Goal: Information Seeking & Learning: Find specific fact

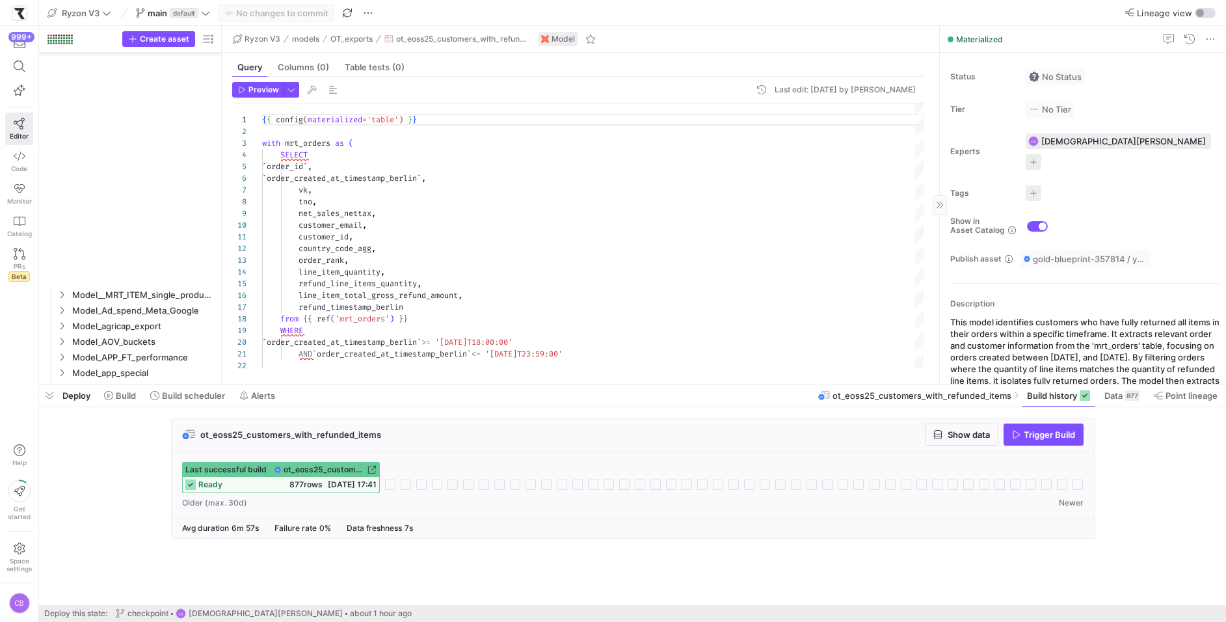
scroll to position [117, 0]
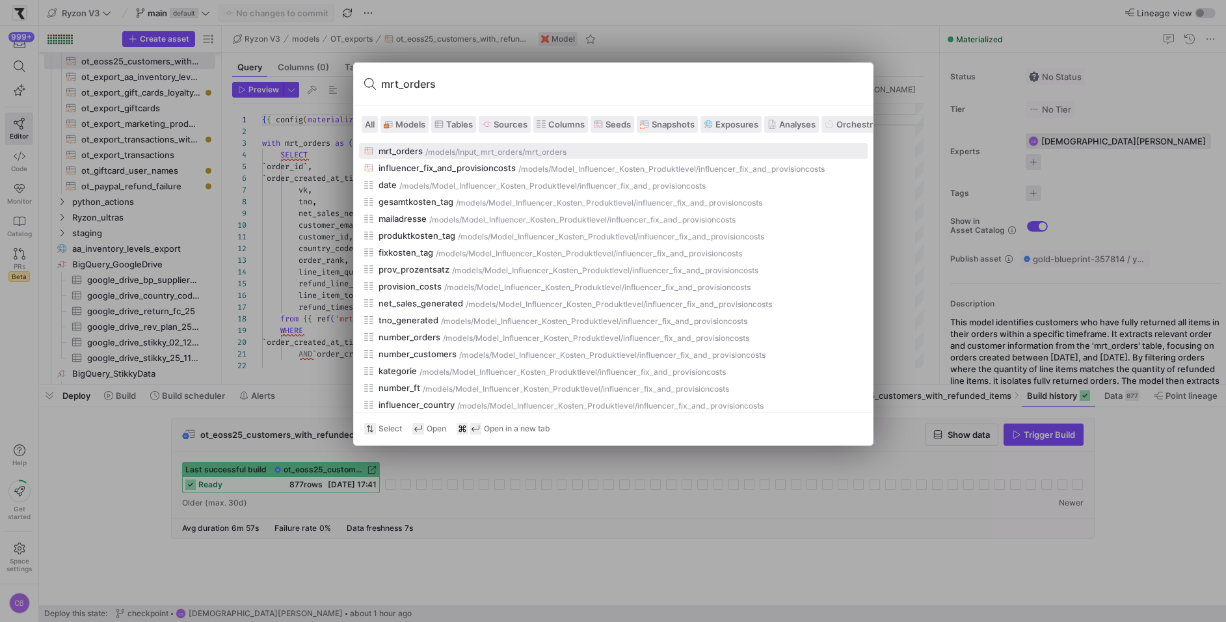
type input "mrt_orders"
click at [389, 146] on div "mrt_orders" at bounding box center [400, 151] width 44 height 10
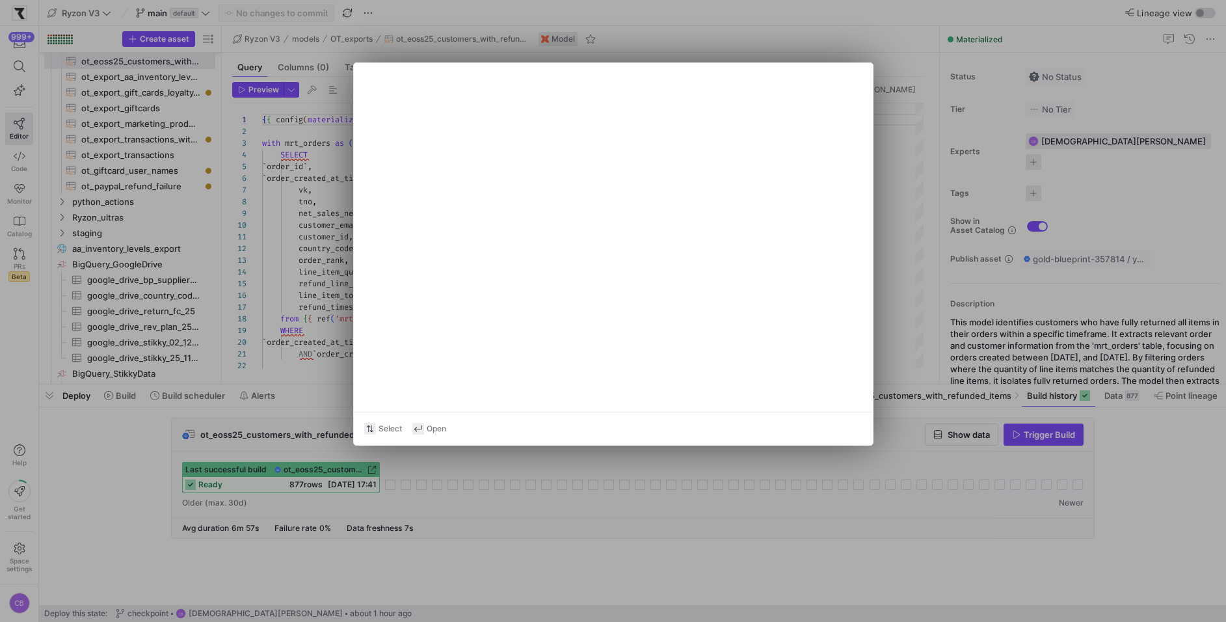
type textarea "{{ config(materialized='table') }} with stg_shopify_order_items as ( select * f…"
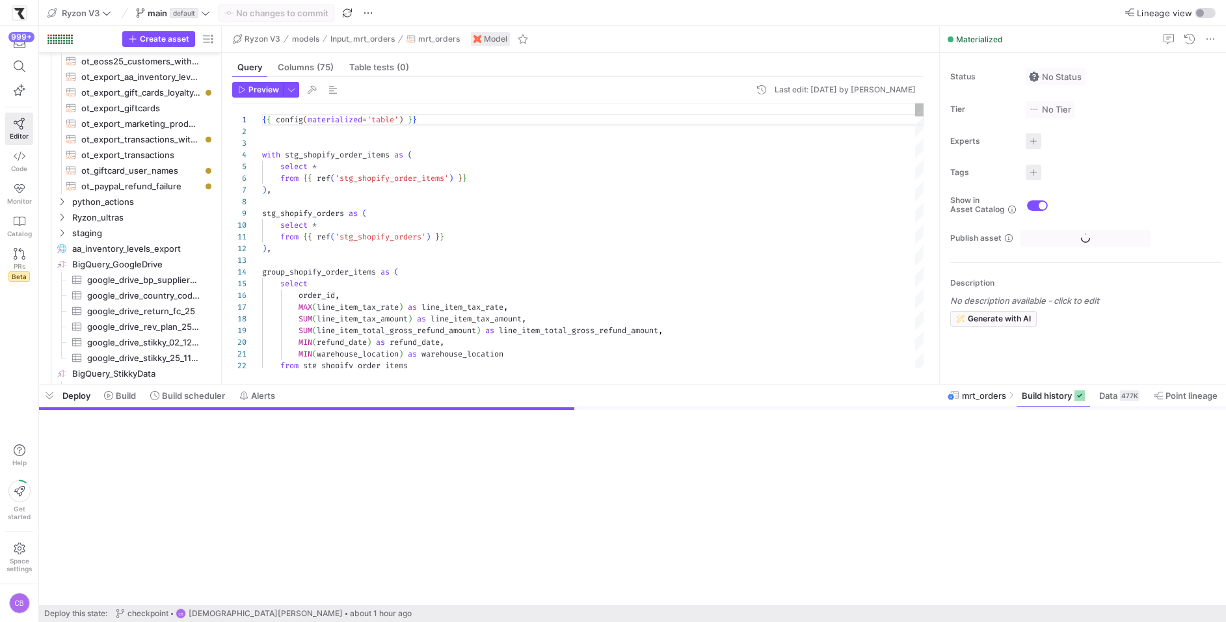
scroll to position [140, 0]
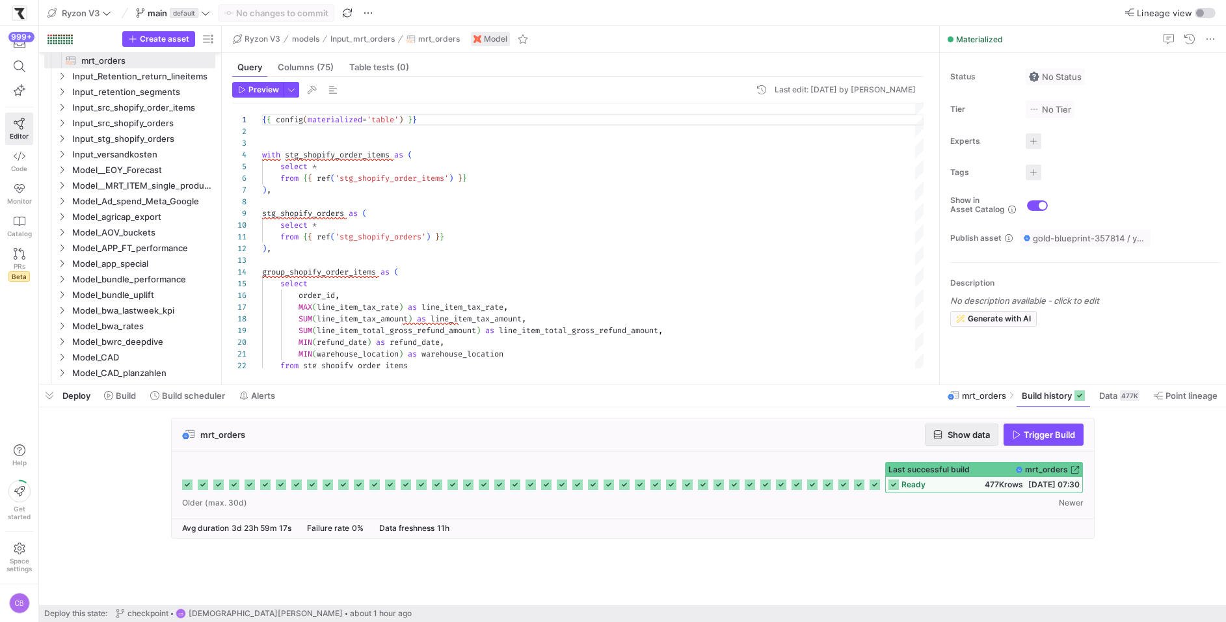
click at [983, 433] on span "Show data" at bounding box center [968, 434] width 42 height 10
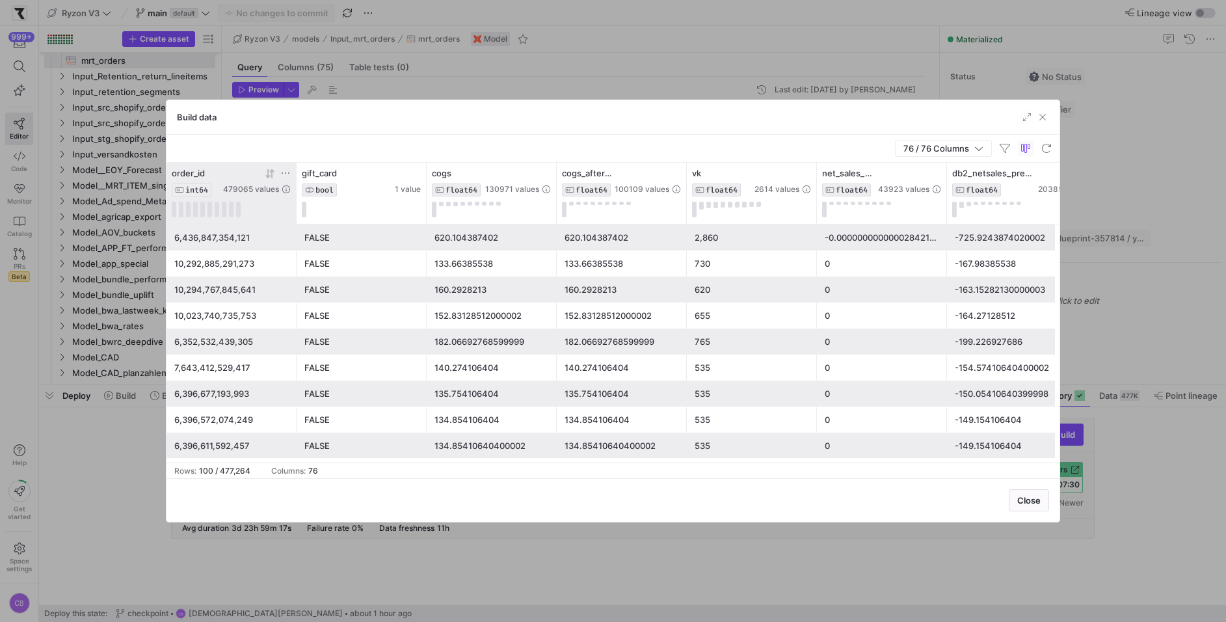
click at [287, 170] on icon at bounding box center [285, 173] width 10 height 10
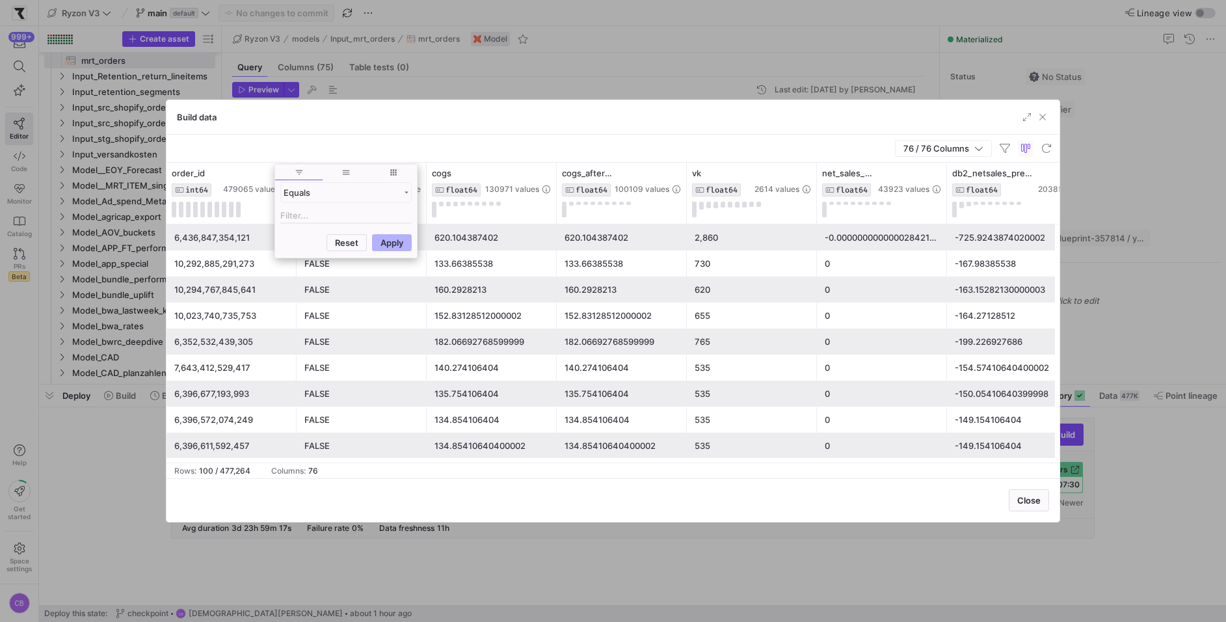
click at [287, 205] on div "Equals" at bounding box center [346, 204] width 142 height 47
click at [305, 217] on input "Filter Value" at bounding box center [345, 216] width 131 height 16
paste input "10465984938249"
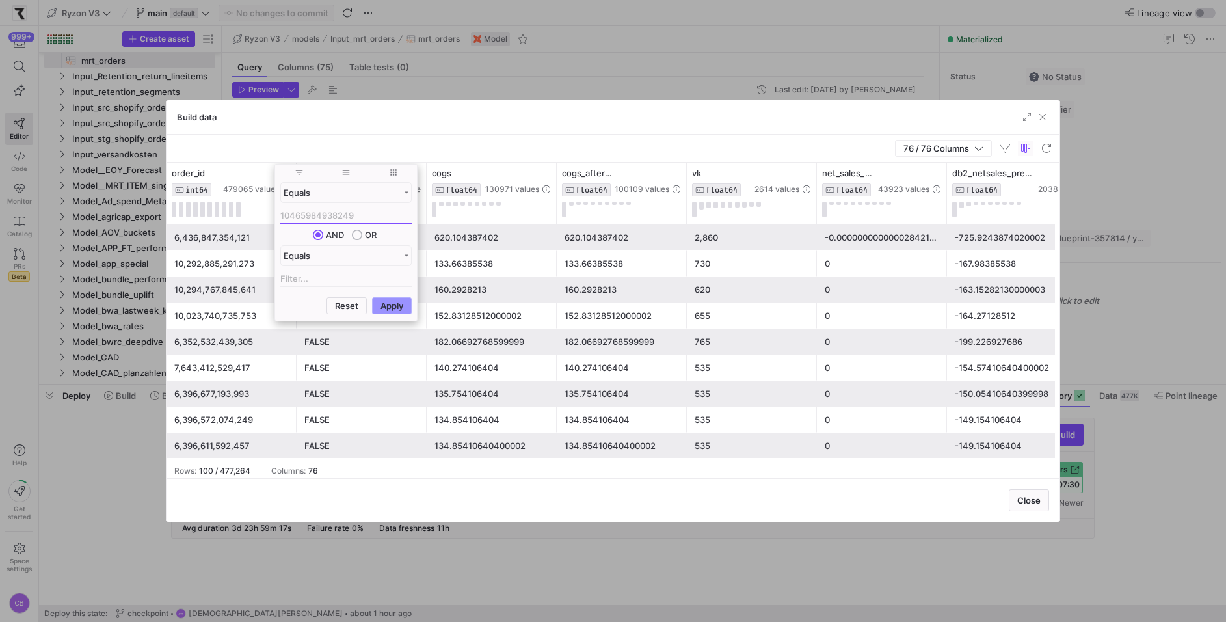
type input "10465984938249"
click at [386, 302] on button "Apply" at bounding box center [392, 305] width 40 height 17
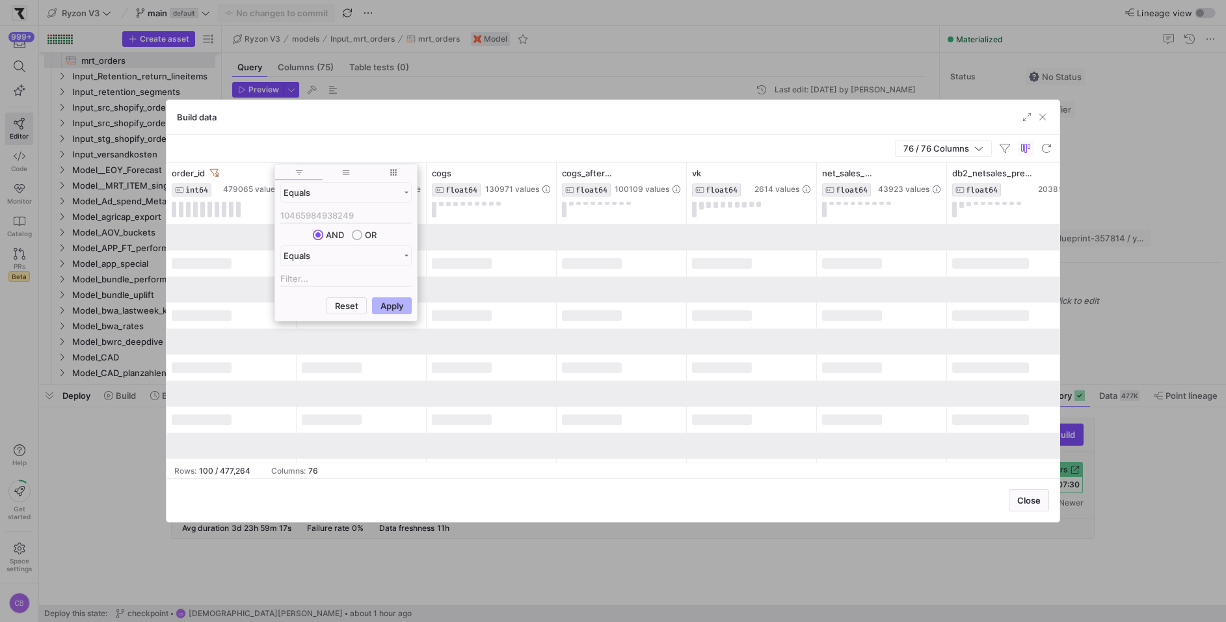
click at [380, 127] on div "Build data" at bounding box center [612, 117] width 893 height 34
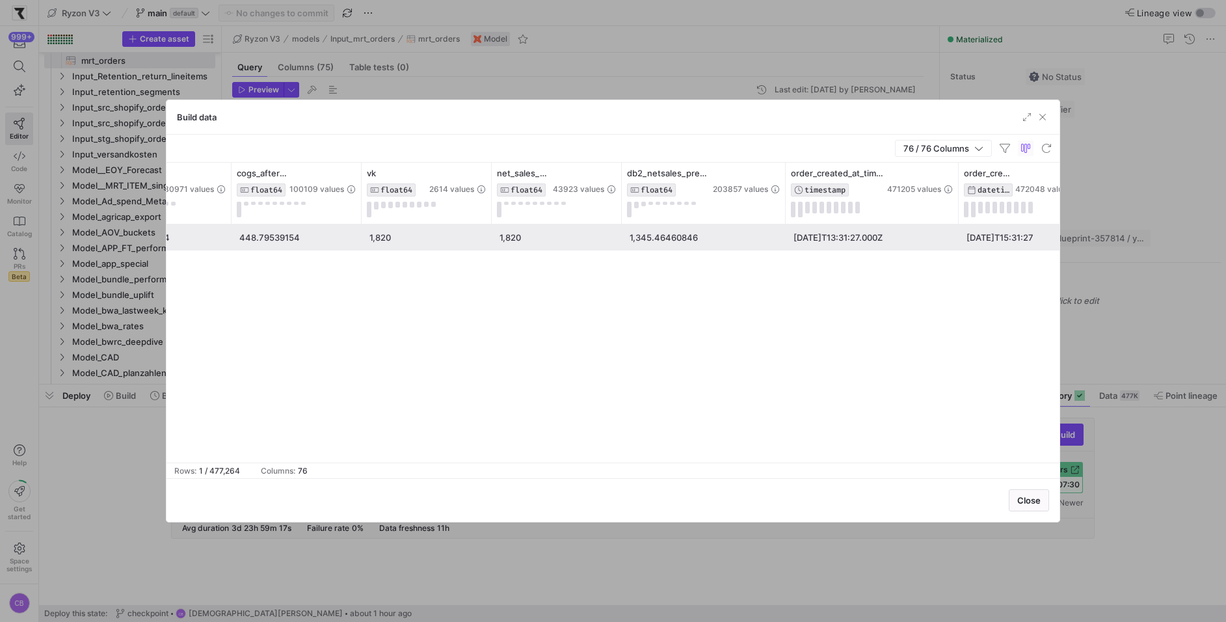
scroll to position [0, 0]
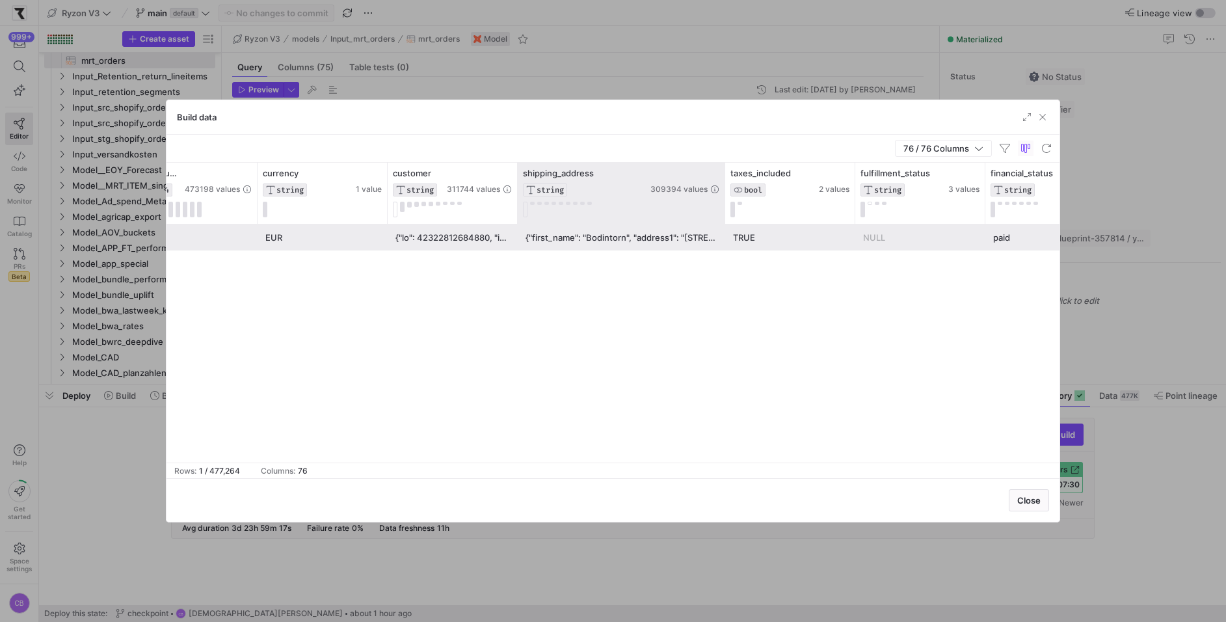
drag, startPoint x: 644, startPoint y: 197, endPoint x: 735, endPoint y: 201, distance: 91.1
click at [727, 201] on div at bounding box center [724, 193] width 5 height 61
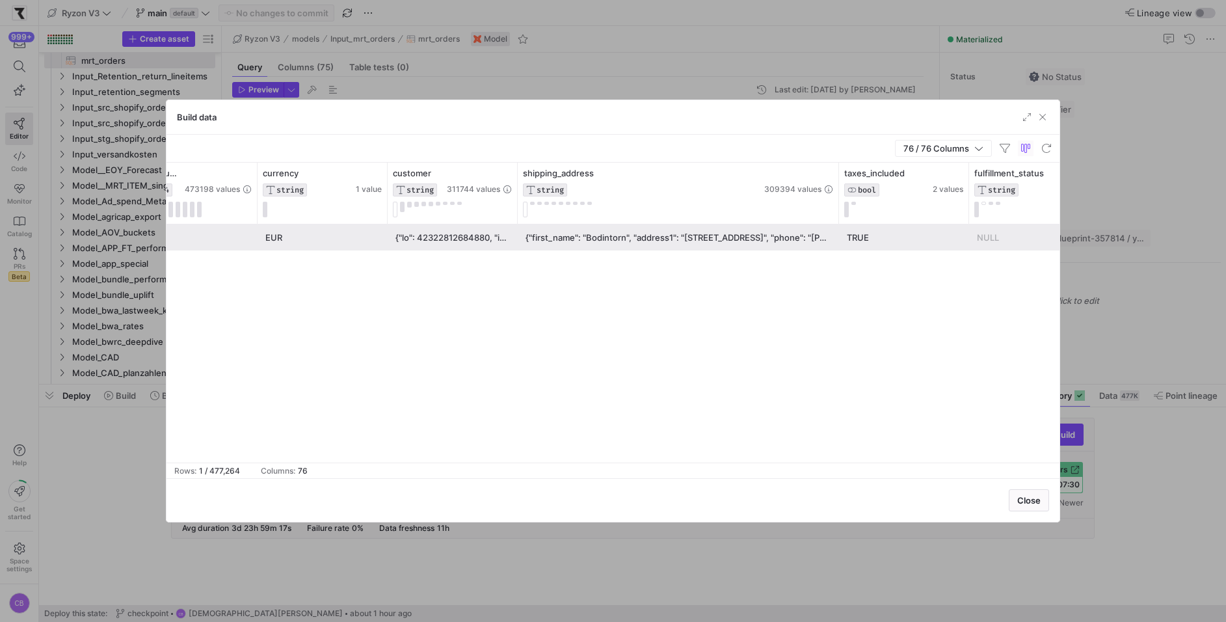
drag, startPoint x: 735, startPoint y: 190, endPoint x: 951, endPoint y: 231, distance: 219.7
click at [951, 231] on div "shipping_address STRING 309394 values taxes_included BOOL 2 values fulfillment_…" at bounding box center [612, 313] width 893 height 300
click at [719, 238] on div "{"first_name": "Bodintorn", "address1": "[STREET_ADDRESS]", "phone": "[PHONE_NU…" at bounding box center [678, 237] width 306 height 25
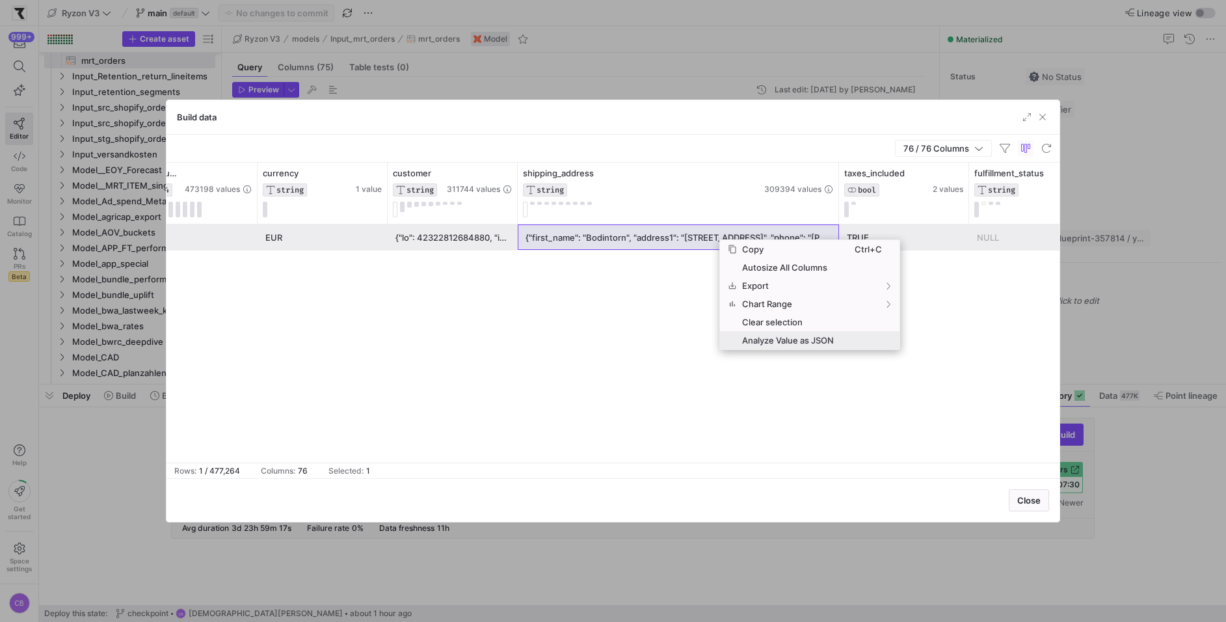
click at [790, 347] on span "Analyze Value as JSON" at bounding box center [796, 340] width 118 height 18
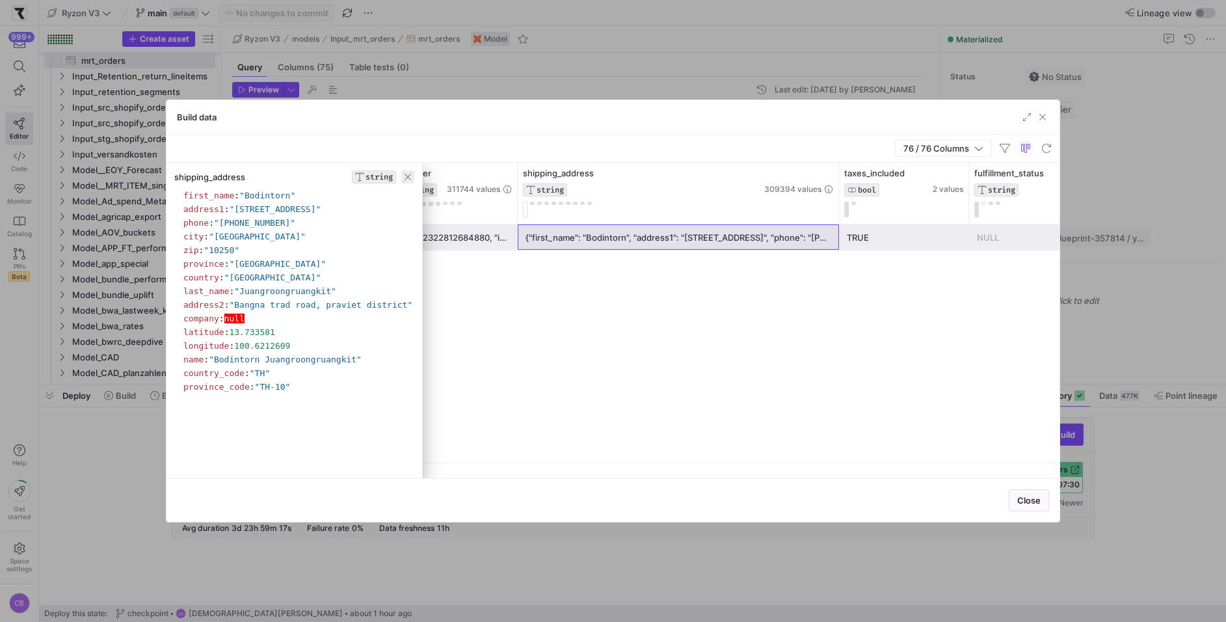
click at [408, 175] on span "button" at bounding box center [407, 176] width 13 height 13
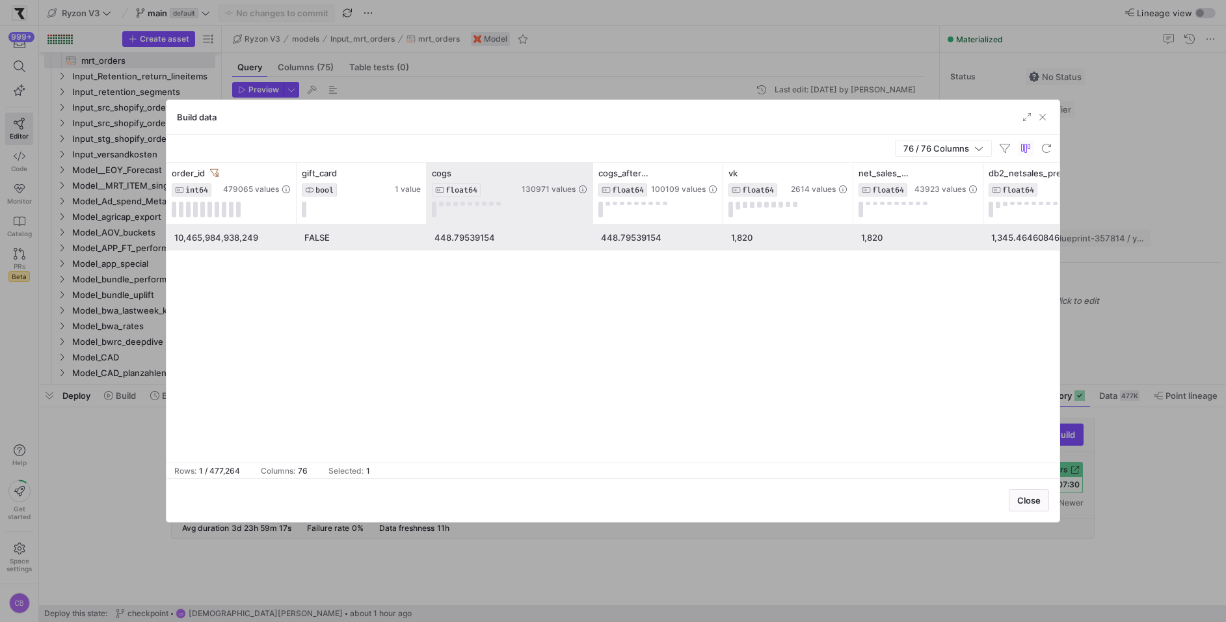
drag, startPoint x: 554, startPoint y: 201, endPoint x: 590, endPoint y: 216, distance: 39.4
click at [590, 216] on div at bounding box center [592, 193] width 5 height 61
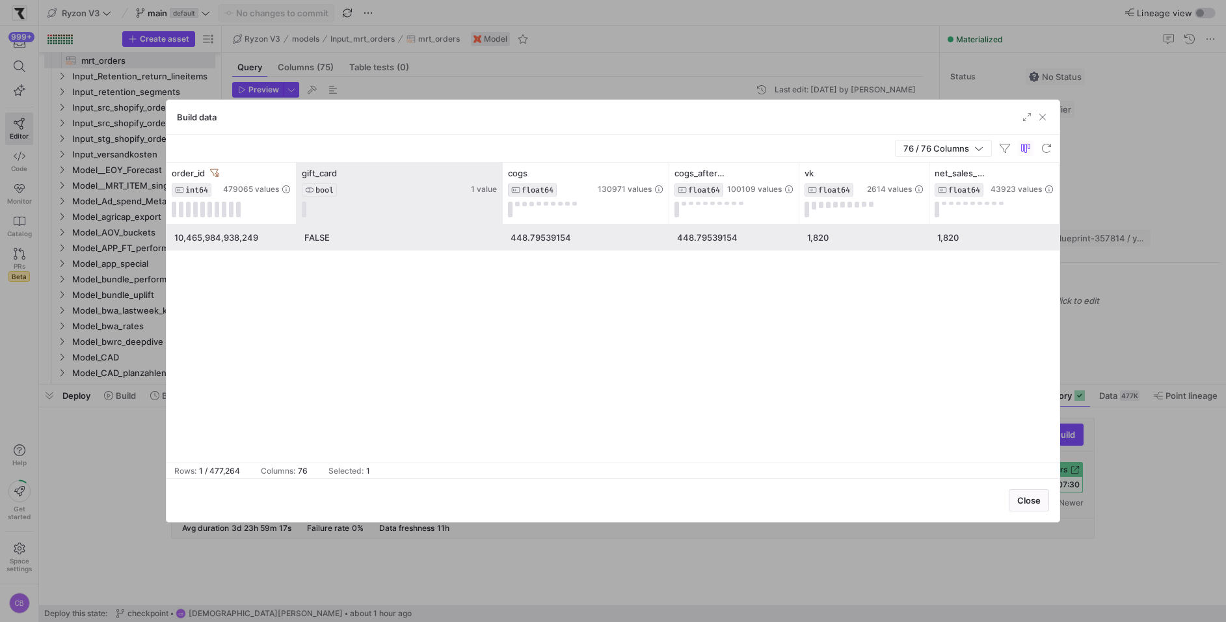
drag, startPoint x: 425, startPoint y: 191, endPoint x: 501, endPoint y: 194, distance: 76.2
click at [501, 194] on div at bounding box center [501, 193] width 5 height 61
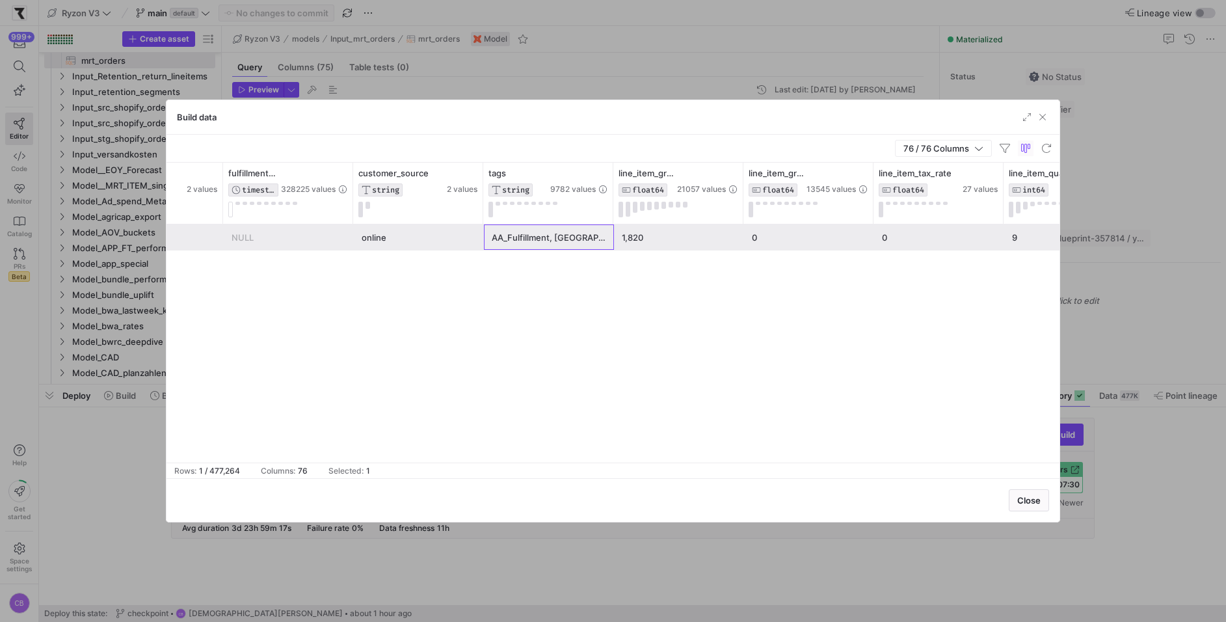
click at [580, 232] on div "AA_Fulfillment, [GEOGRAPHIC_DATA], dat_sc_Online Store, Ex-EU, first_timer, tes…" at bounding box center [549, 237] width 114 height 25
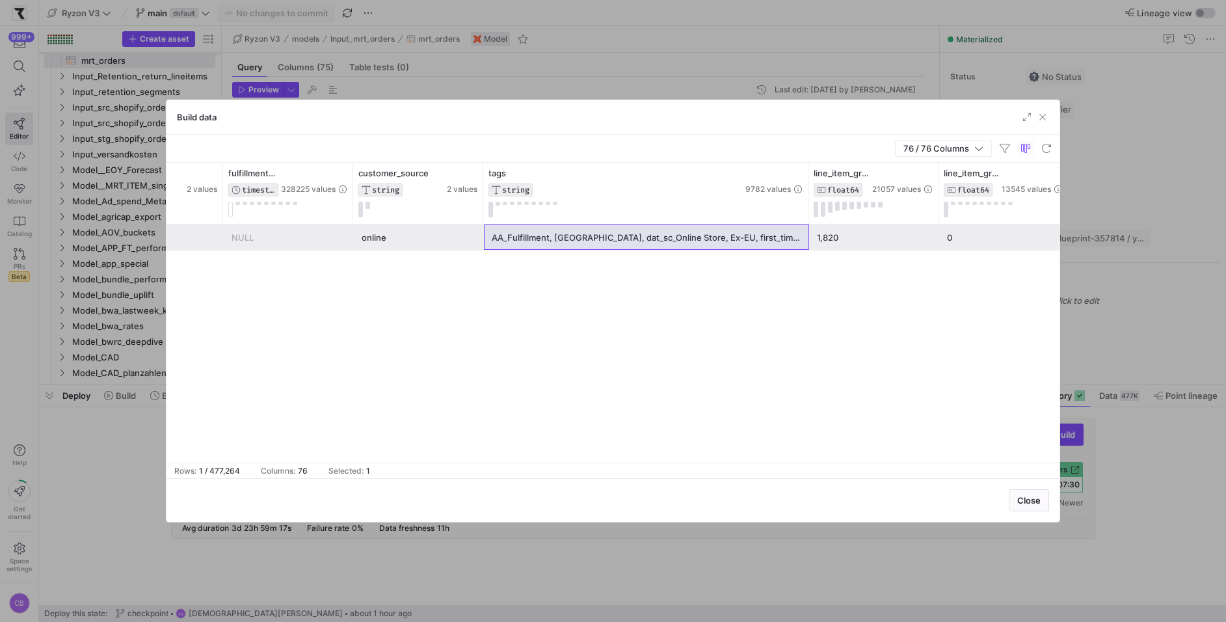
drag, startPoint x: 611, startPoint y: 195, endPoint x: 817, endPoint y: 217, distance: 207.9
click at [817, 217] on div "shipping_gross_price FLOAT64 903 values is_cancelled BOOL 2 values fulfillment_…" at bounding box center [651, 193] width 10460 height 61
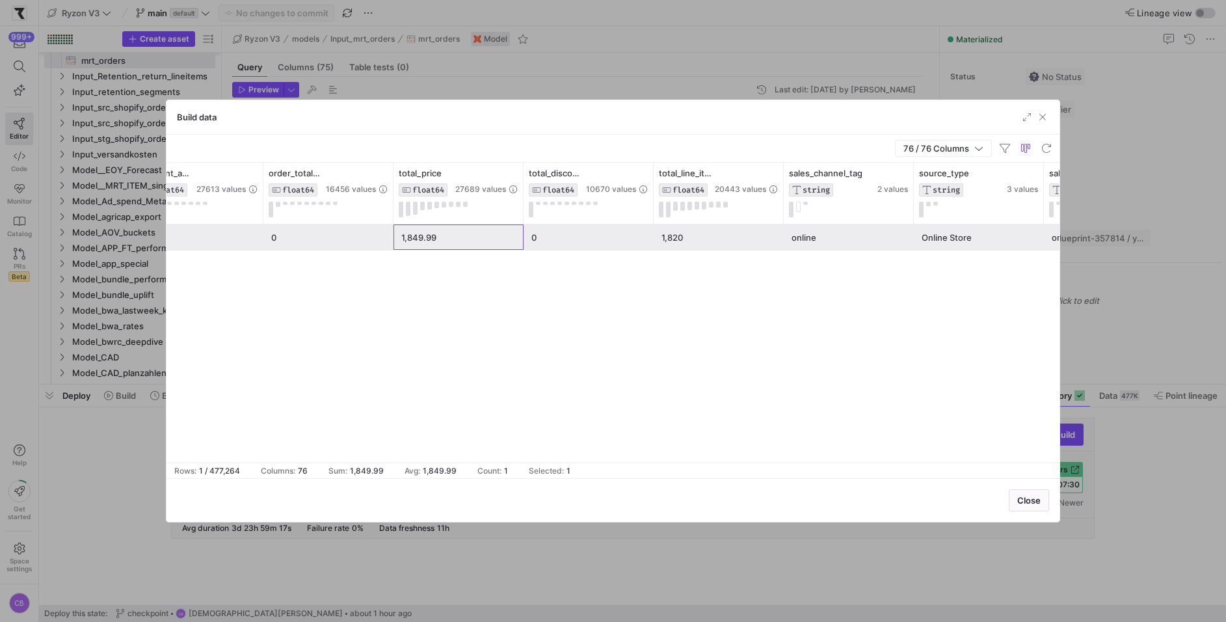
click at [473, 237] on div "1,849.99" at bounding box center [458, 237] width 114 height 25
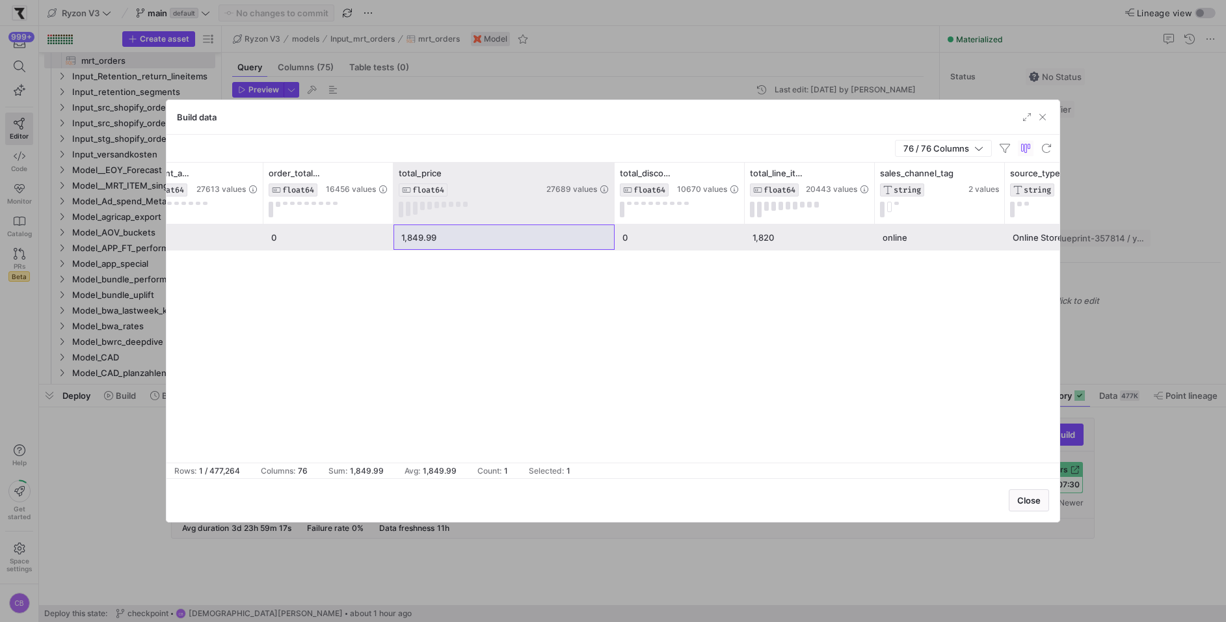
drag, startPoint x: 520, startPoint y: 200, endPoint x: 611, endPoint y: 207, distance: 91.4
click at [611, 207] on div at bounding box center [613, 193] width 5 height 61
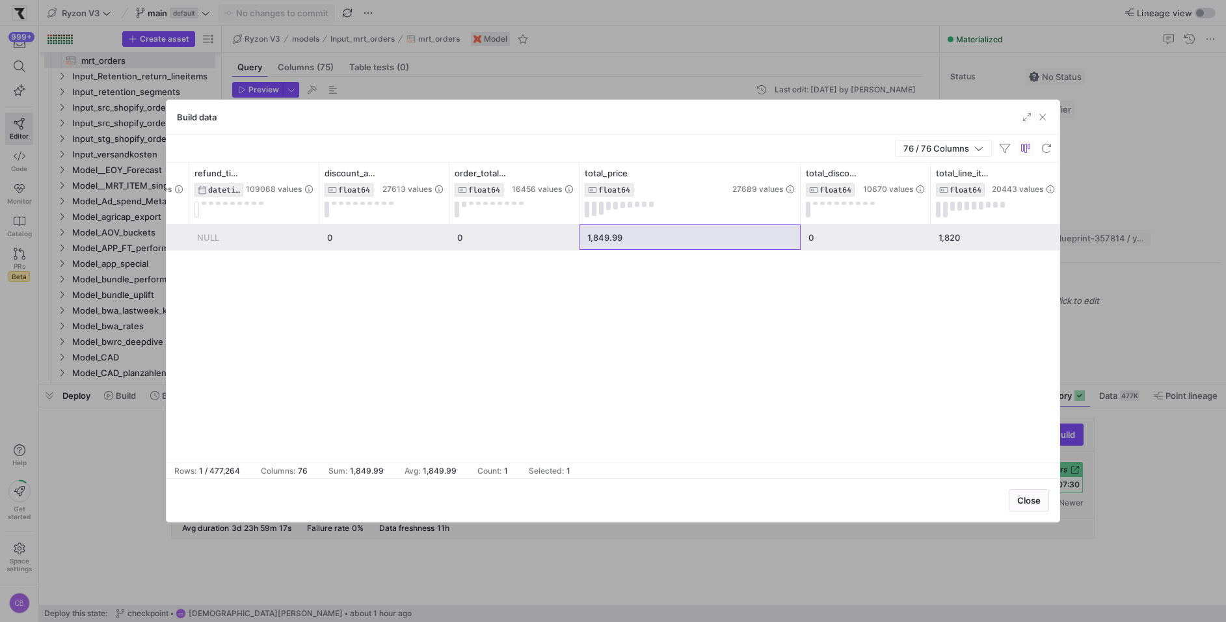
click at [667, 235] on div "1,849.99" at bounding box center [689, 237] width 205 height 25
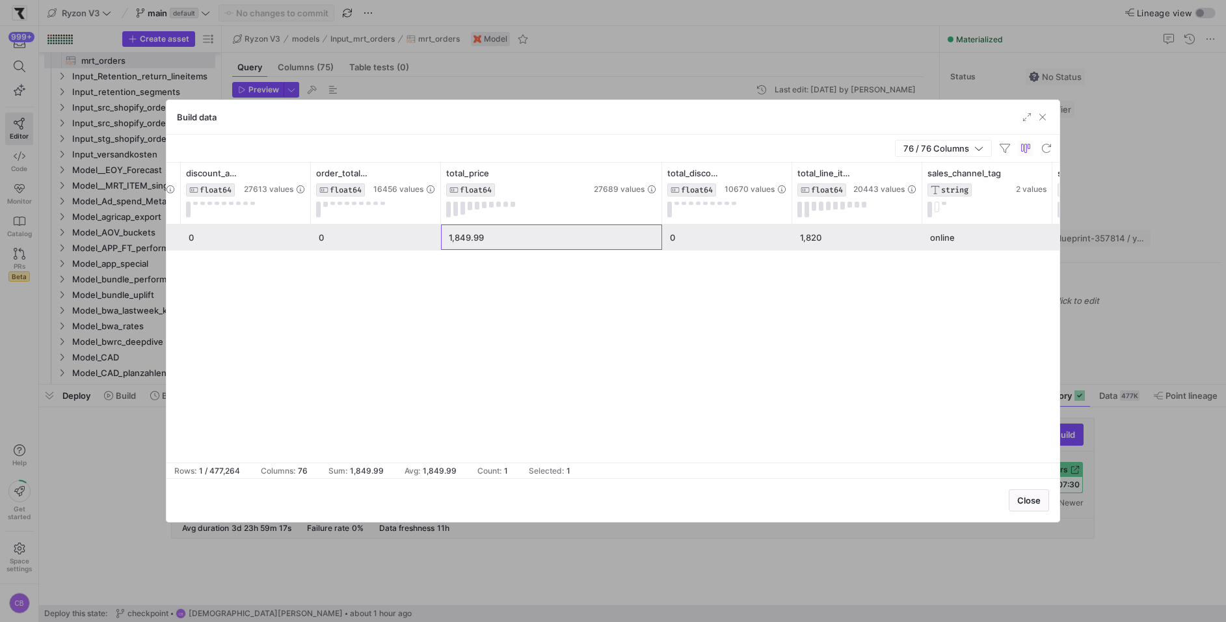
click at [589, 232] on div "1,849.99" at bounding box center [551, 237] width 205 height 25
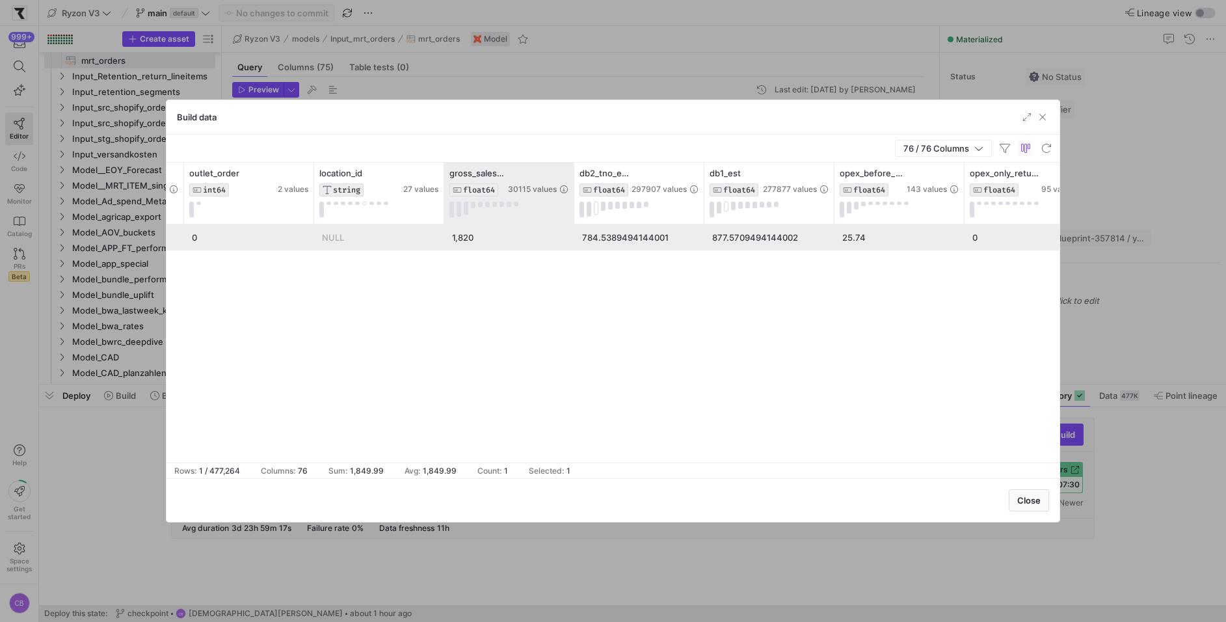
click at [568, 180] on div "gross_sales_after_discount FLOAT64 30115 values" at bounding box center [509, 193] width 130 height 61
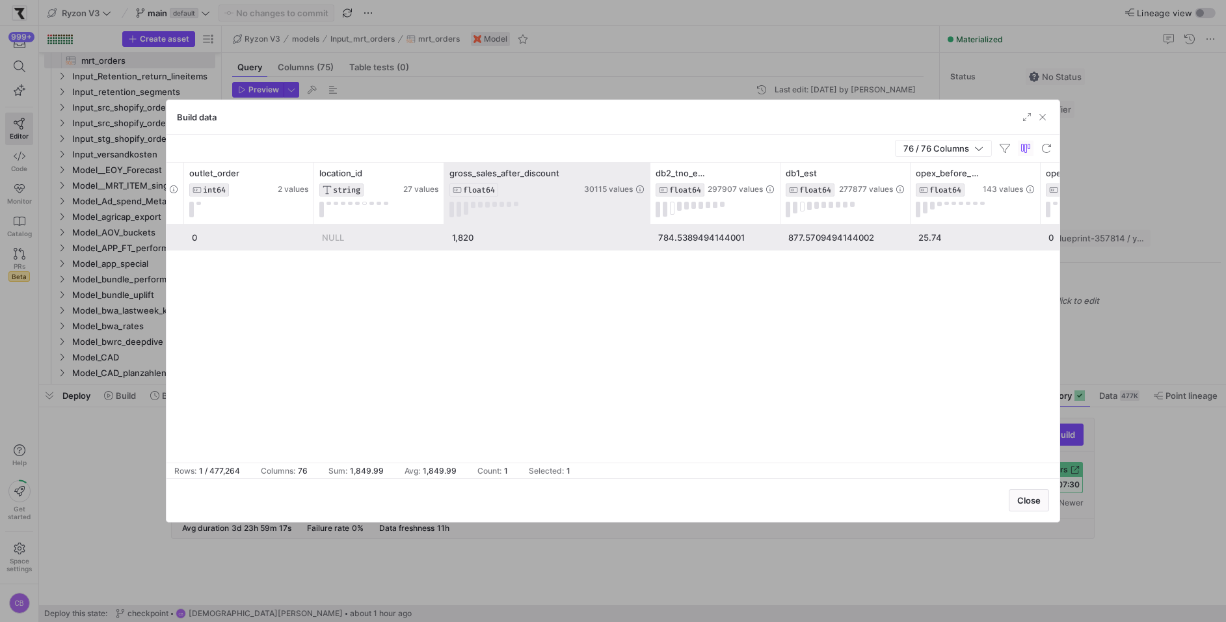
drag, startPoint x: 572, startPoint y: 180, endPoint x: 648, endPoint y: 196, distance: 77.7
click at [648, 196] on div at bounding box center [649, 193] width 5 height 61
